Goal: Information Seeking & Learning: Check status

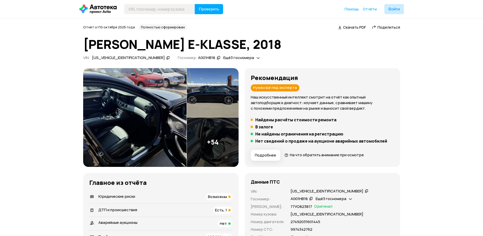
click at [364, 191] on icon at bounding box center [366, 190] width 4 height 5
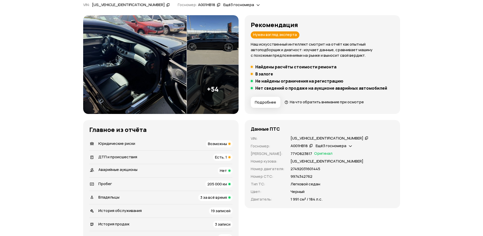
scroll to position [51, 0]
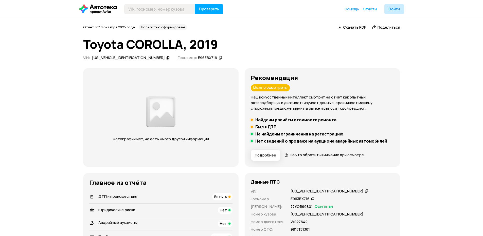
click at [364, 191] on icon at bounding box center [366, 190] width 4 height 5
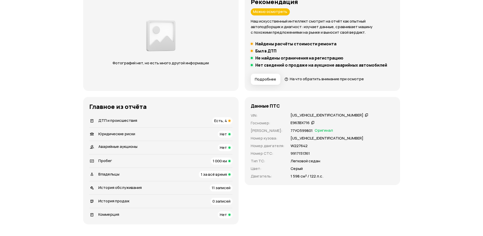
scroll to position [101, 0]
